Goal: Task Accomplishment & Management: Manage account settings

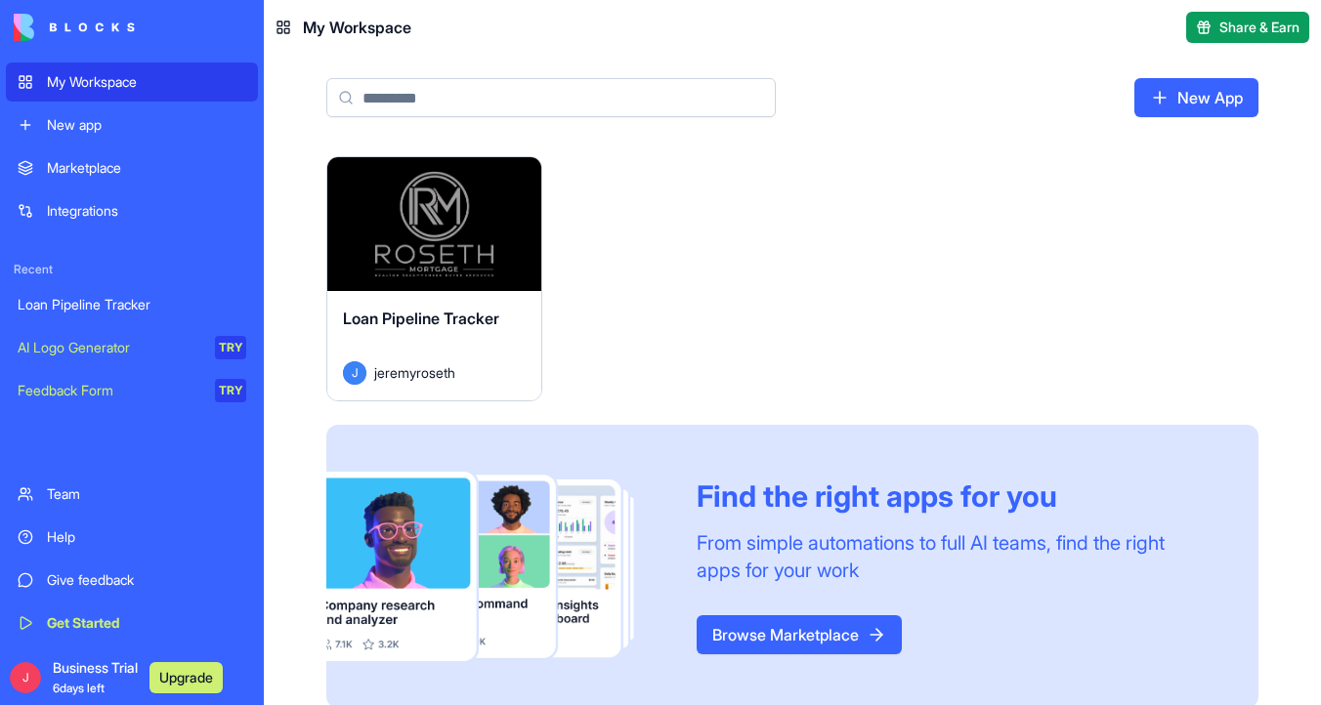
click at [432, 234] on button "Launch" at bounding box center [433, 223] width 147 height 39
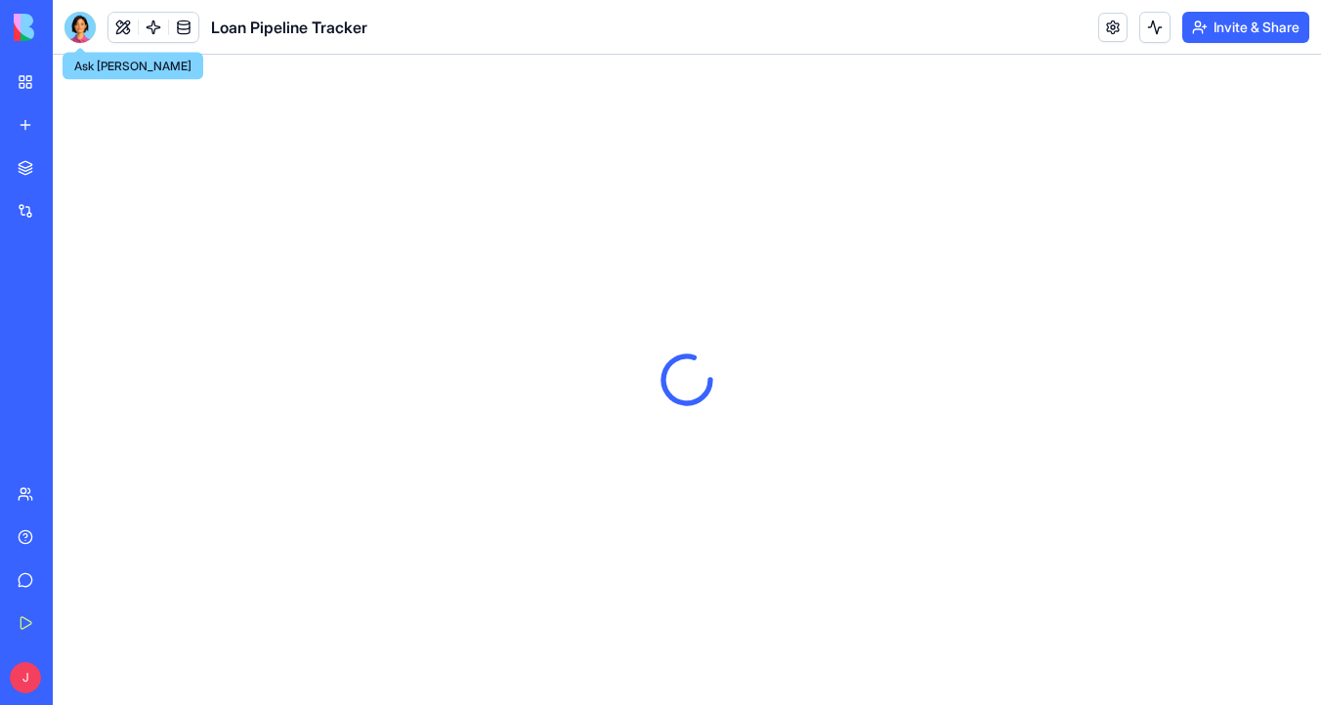
click at [89, 24] on div at bounding box center [79, 27] width 31 height 31
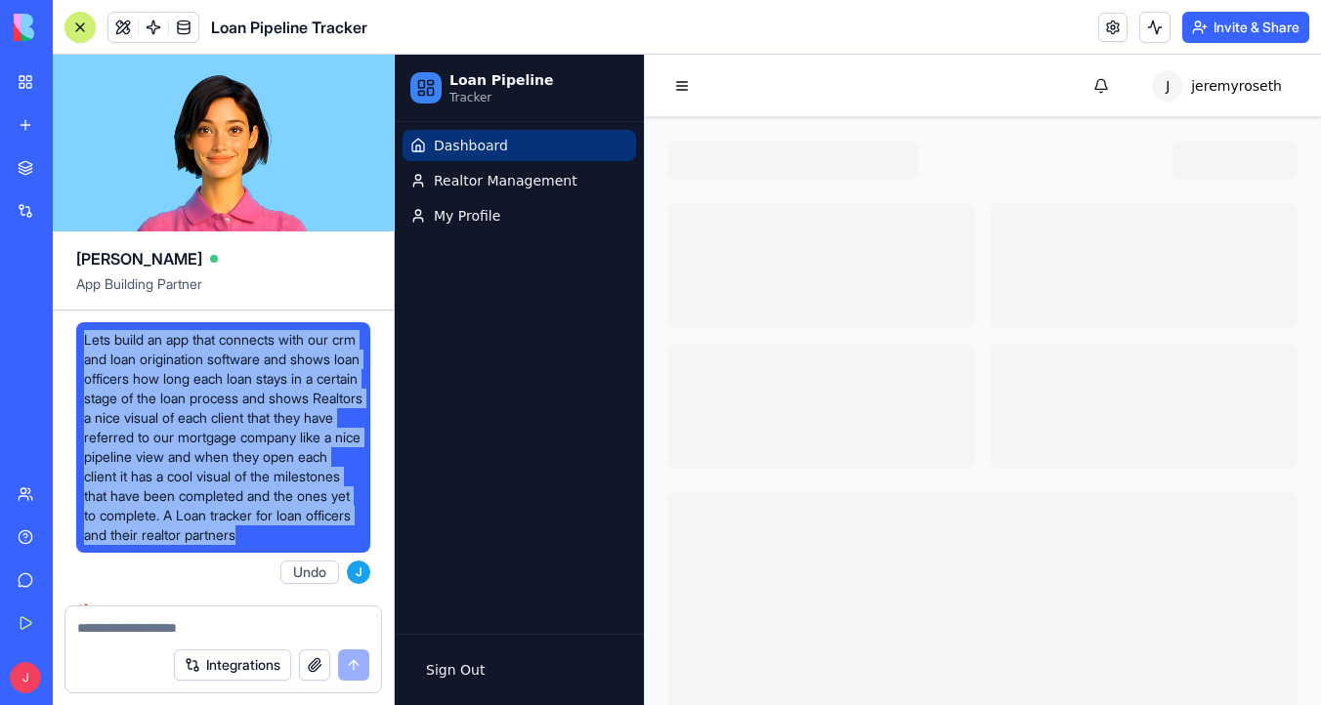
drag, startPoint x: 87, startPoint y: 335, endPoint x: 300, endPoint y: 551, distance: 303.2
click at [300, 545] on span "Lets build an app that connects with our crm and loan origination software and …" at bounding box center [223, 437] width 278 height 215
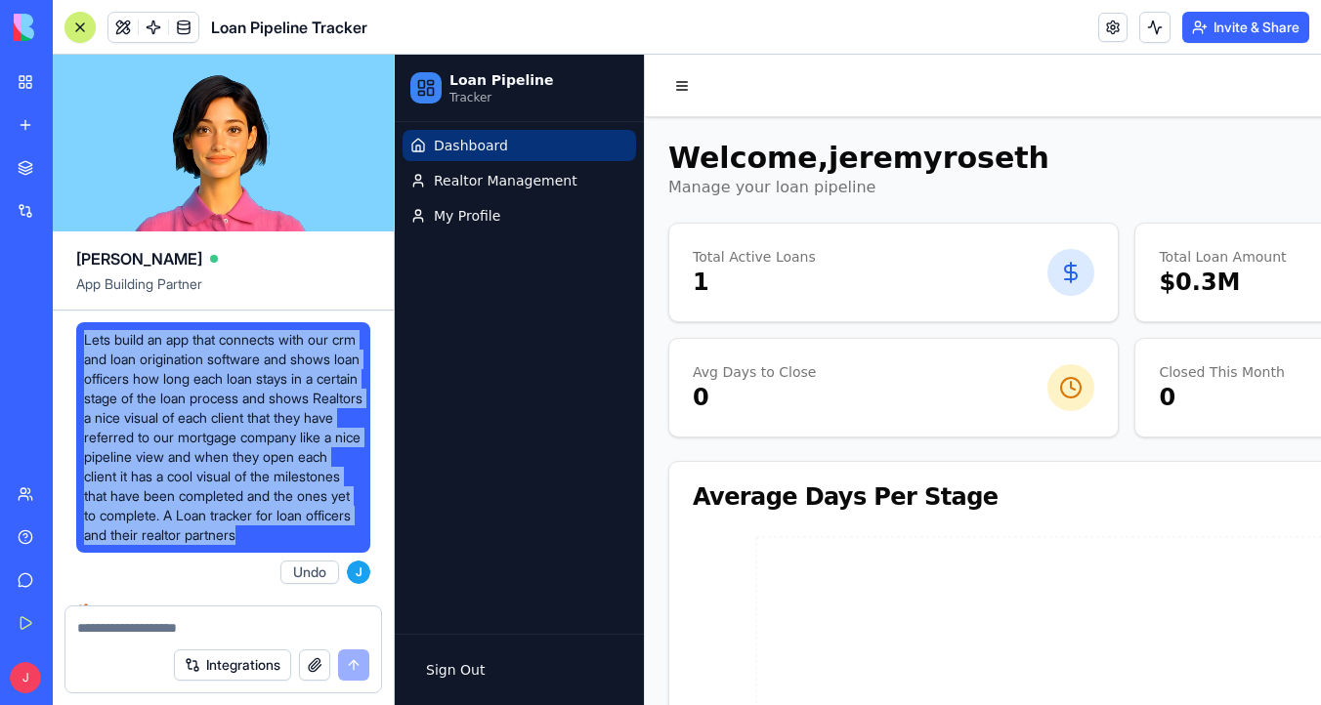
copy span "Lets build an app that connects with our crm and loan origination software and …"
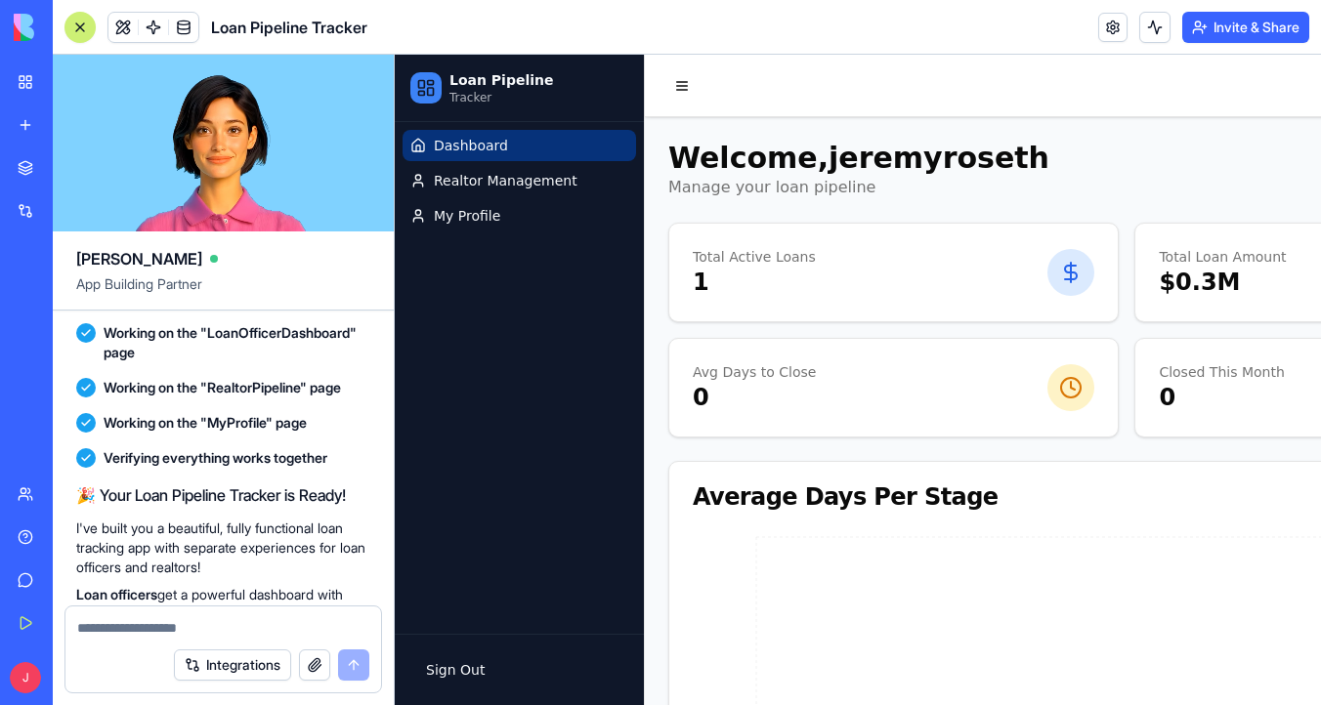
scroll to position [1774, 0]
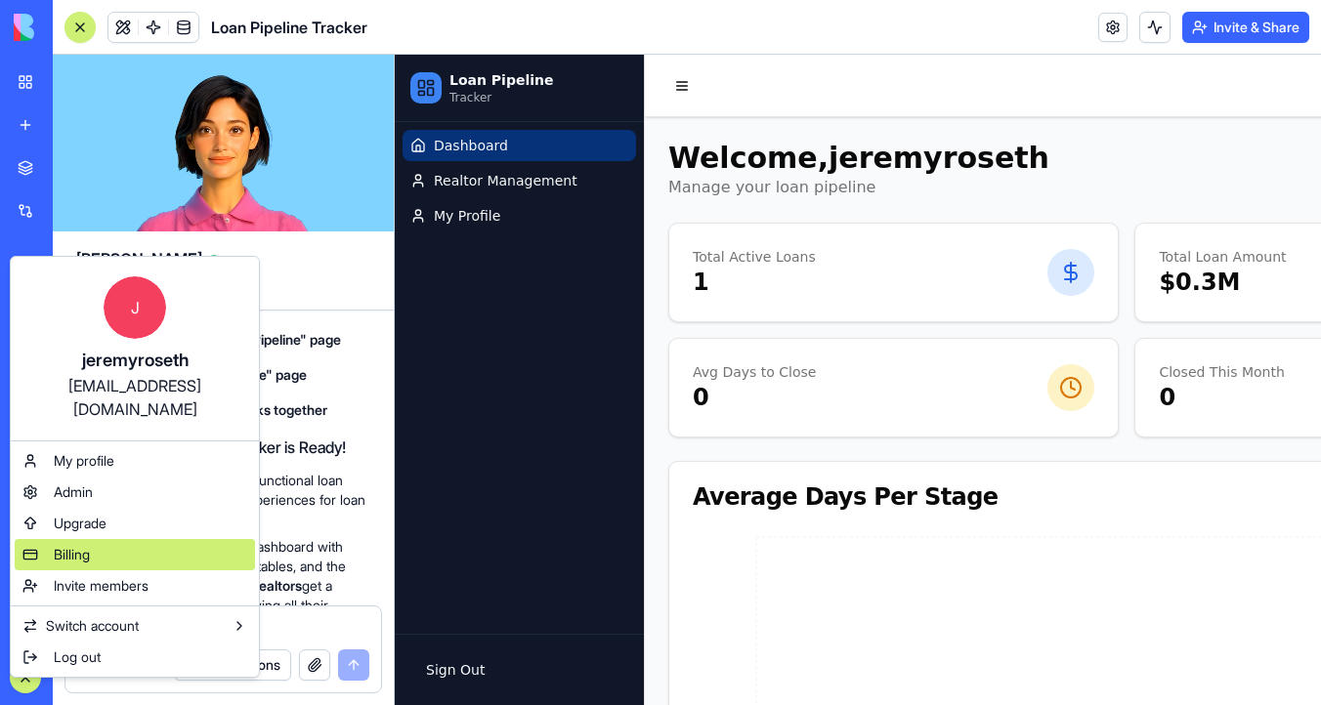
click at [153, 539] on div "Billing" at bounding box center [135, 554] width 240 height 31
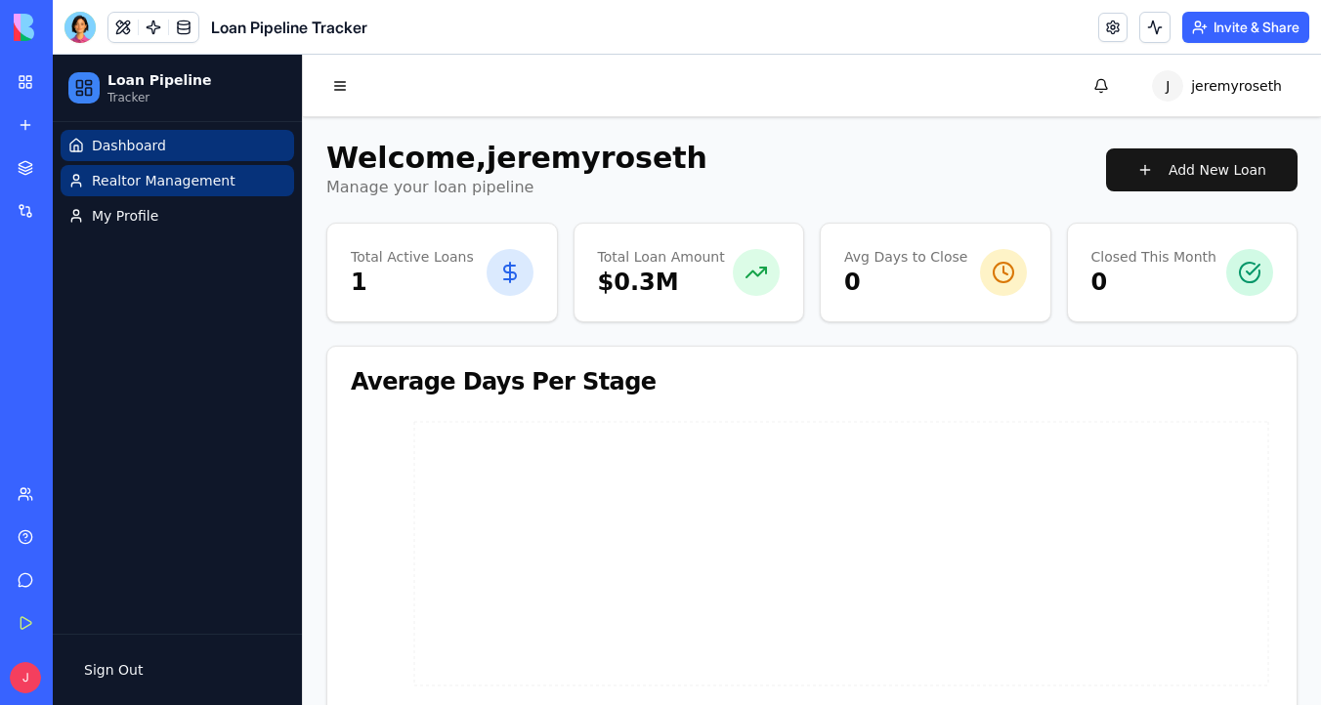
click at [184, 181] on span "Realtor Management" at bounding box center [164, 181] width 144 height 20
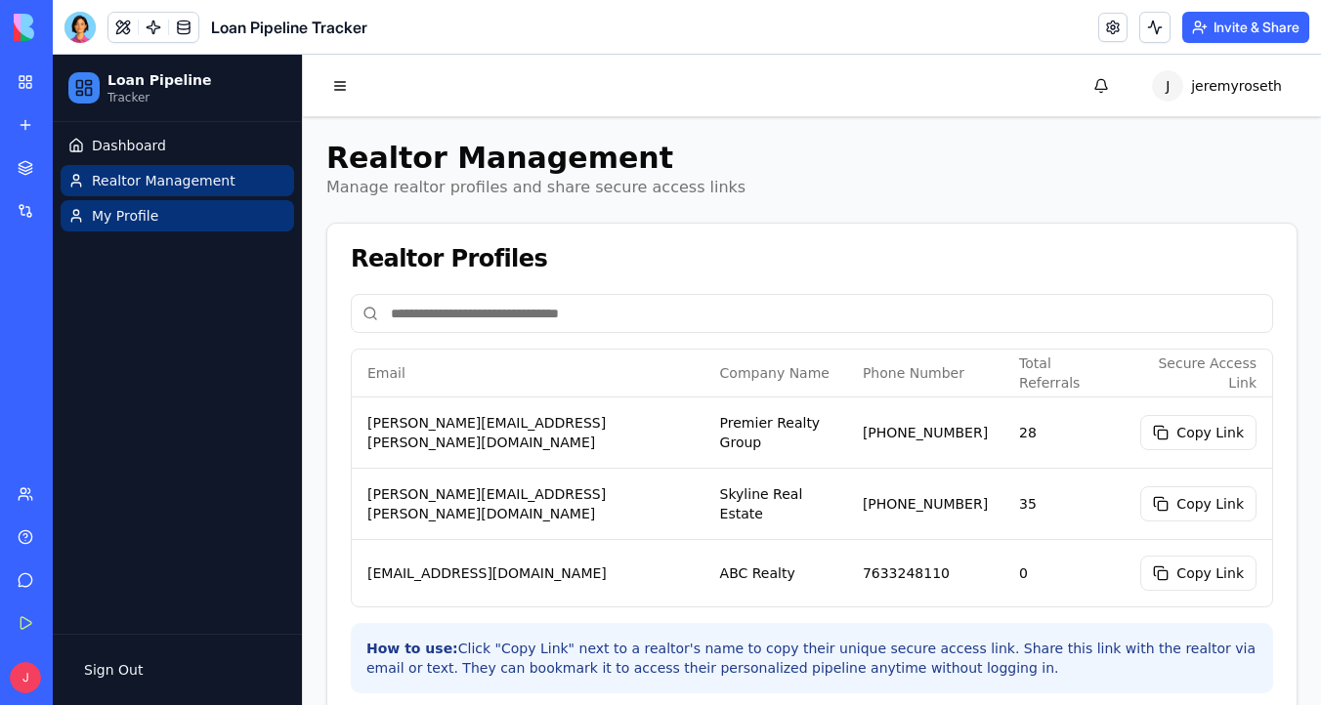
click at [157, 219] on link "My Profile" at bounding box center [177, 215] width 233 height 31
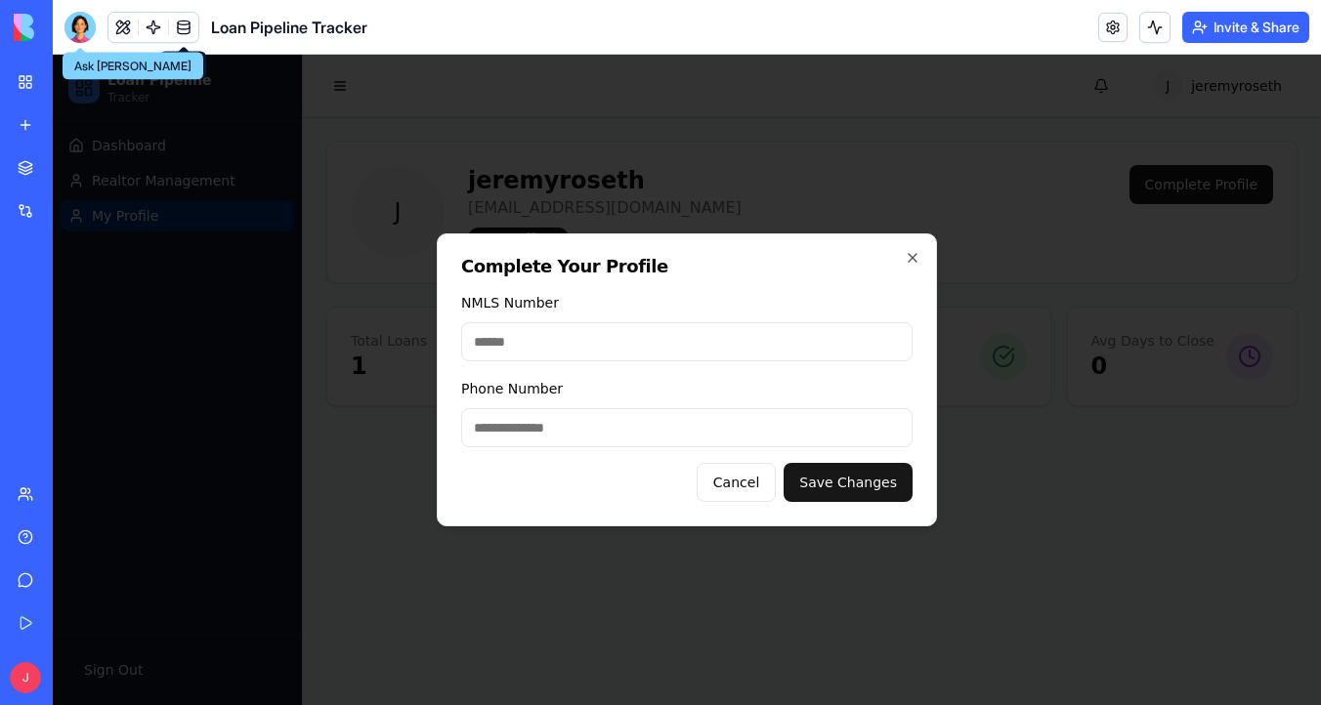
click at [88, 21] on div at bounding box center [79, 27] width 31 height 31
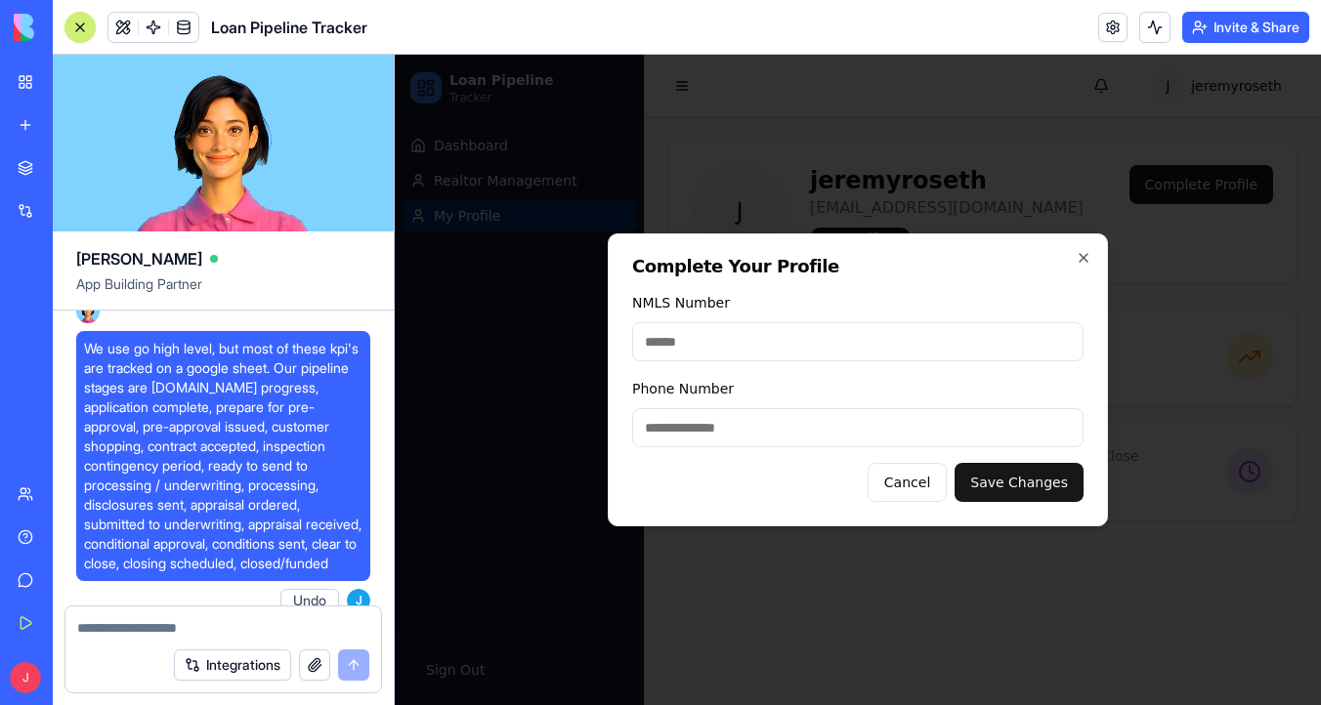
scroll to position [702, 0]
